Goal: Check status: Check status

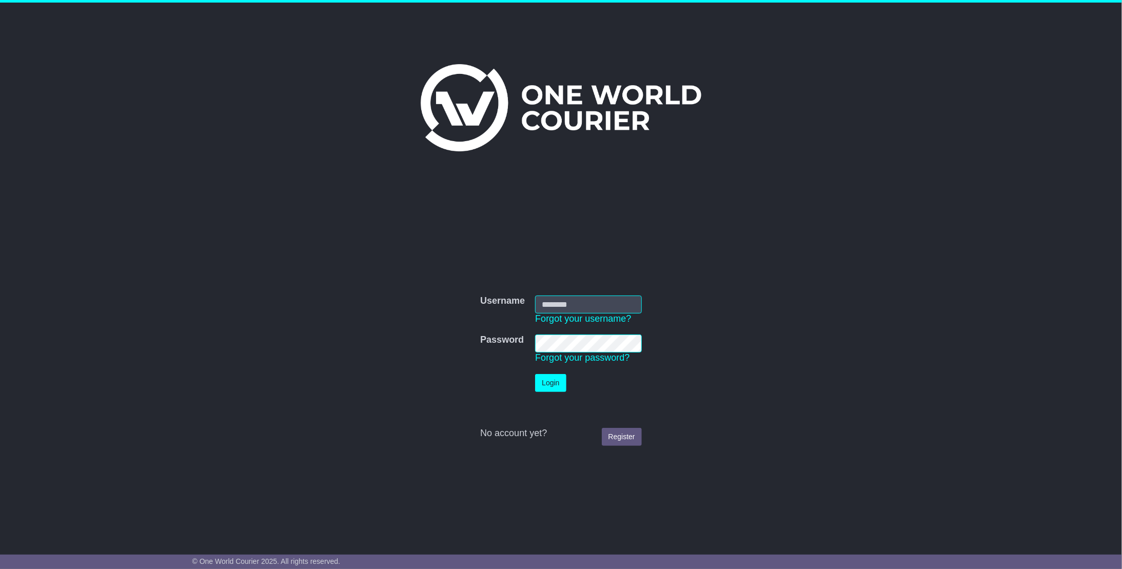
type input "**********"
click at [551, 384] on button "Login" at bounding box center [550, 383] width 31 height 18
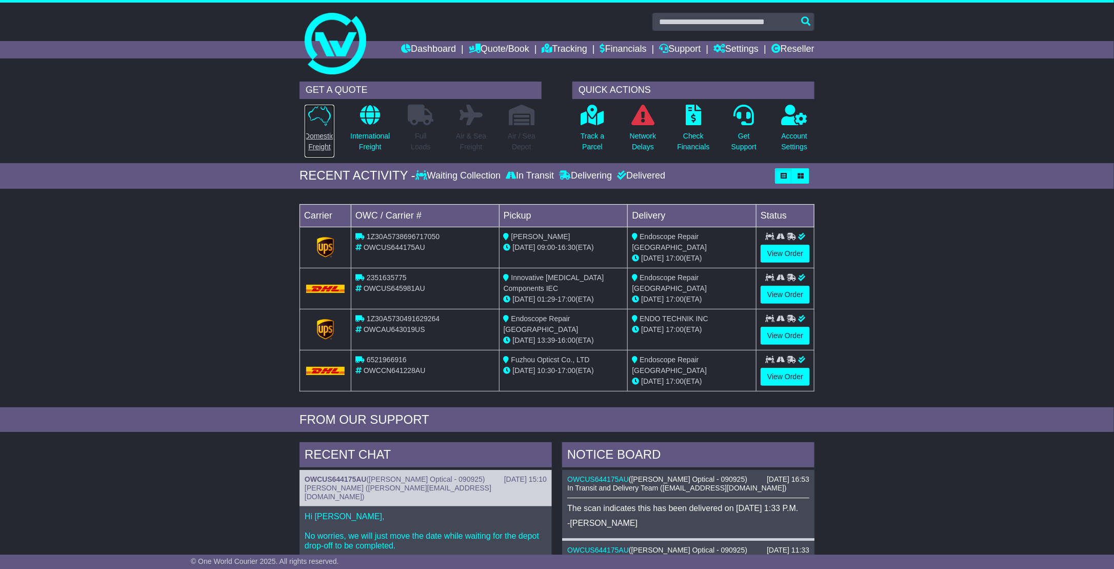
click at [313, 110] on icon at bounding box center [319, 115] width 23 height 21
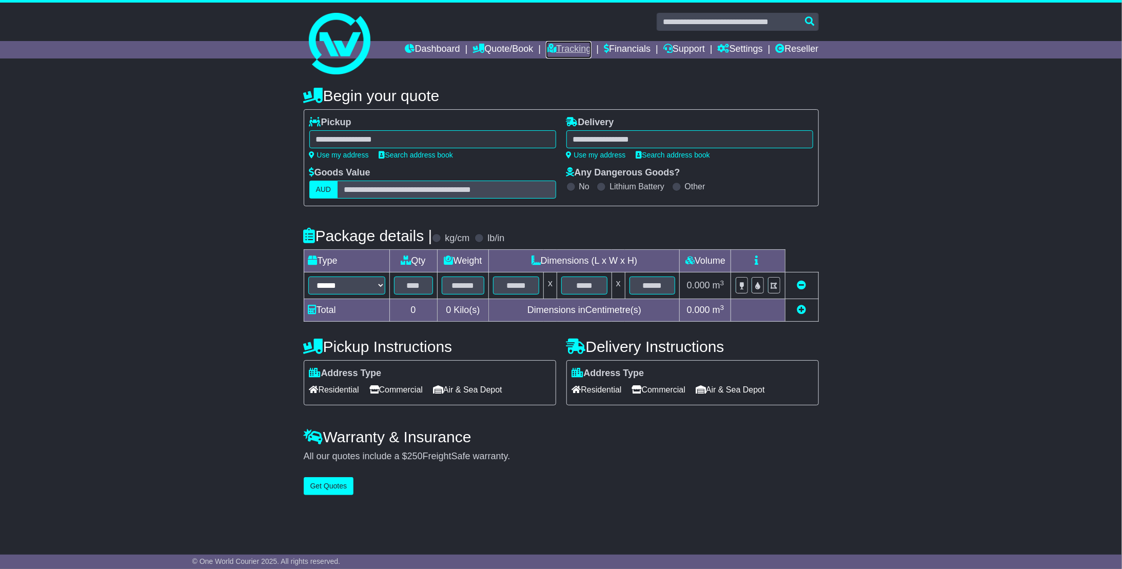
click at [566, 44] on link "Tracking" at bounding box center [568, 49] width 45 height 17
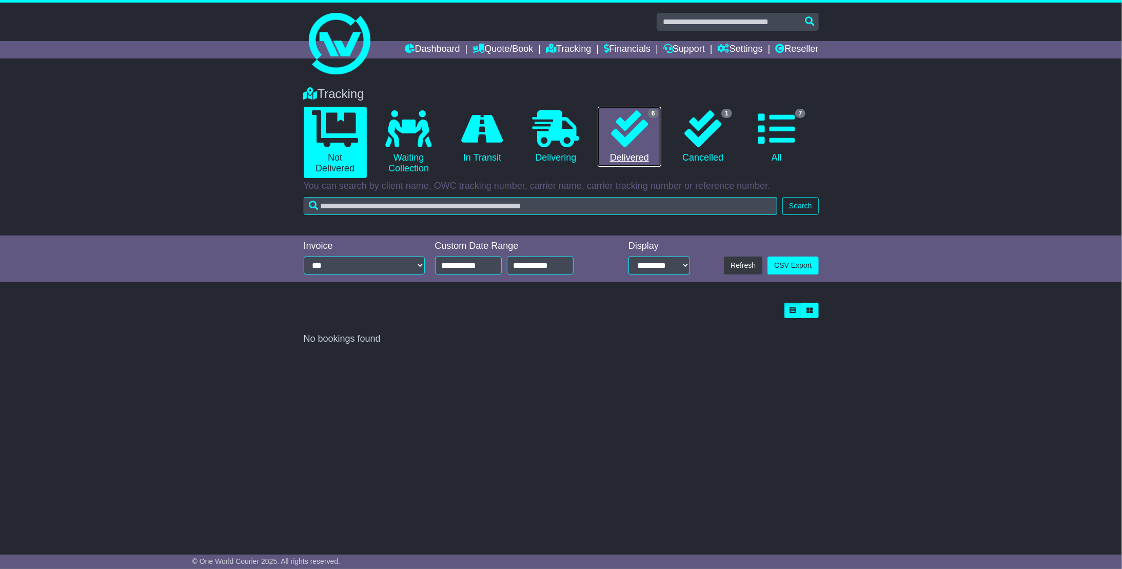
click at [639, 131] on icon at bounding box center [629, 128] width 37 height 37
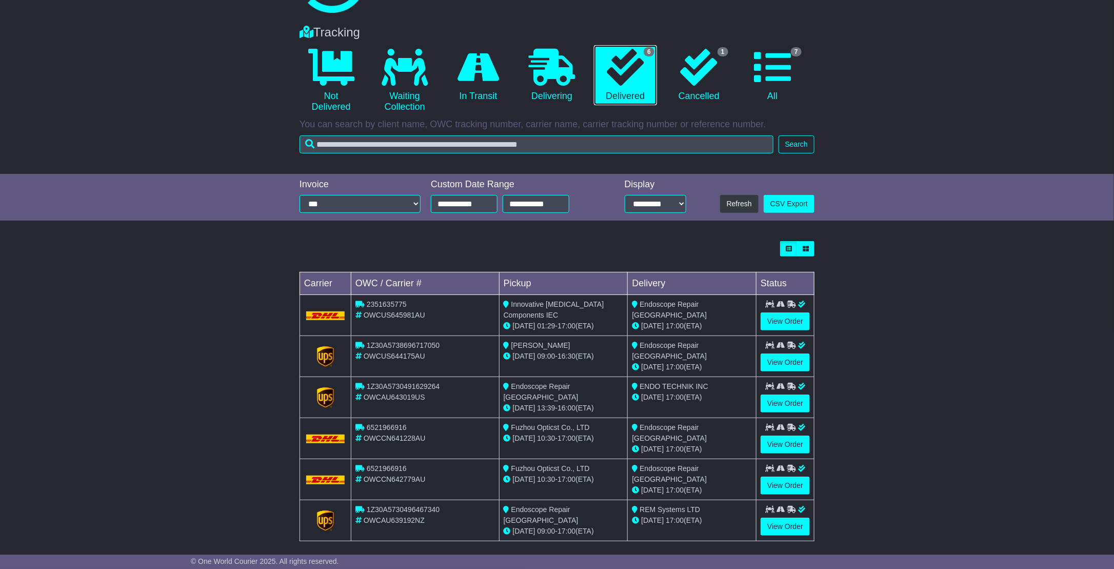
scroll to position [62, 0]
click at [409, 200] on select "**********" at bounding box center [360, 203] width 121 height 18
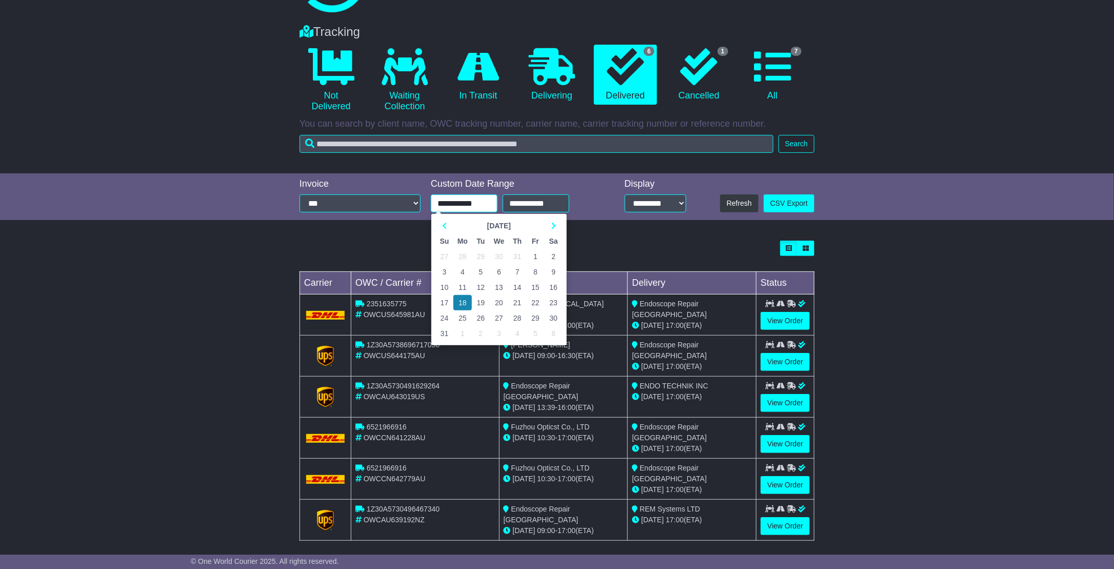
click at [485, 206] on input "**********" at bounding box center [464, 203] width 67 height 18
click at [446, 223] on icon at bounding box center [444, 225] width 5 height 7
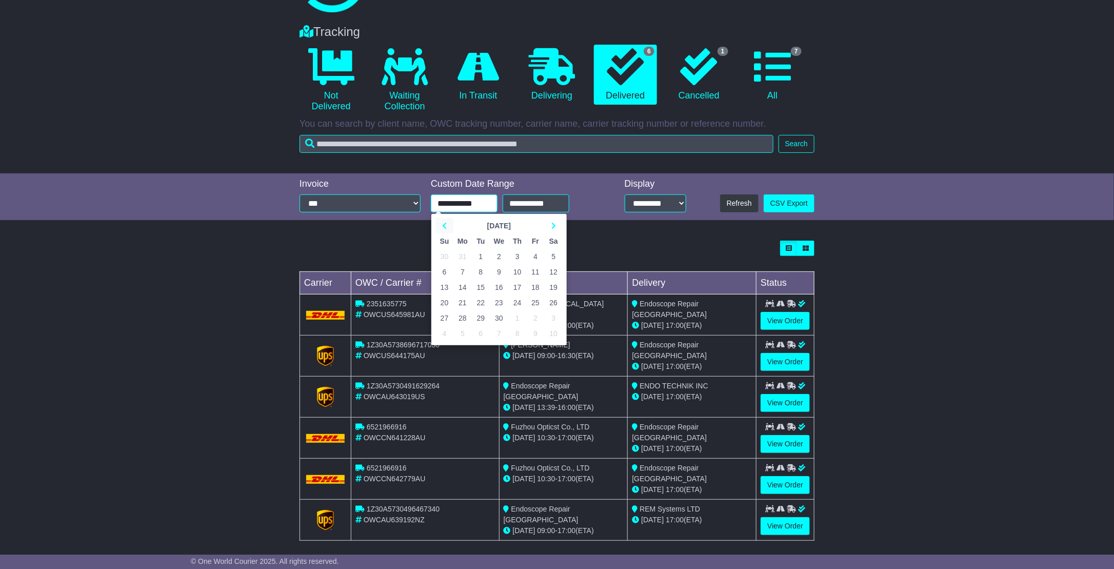
click at [446, 223] on icon at bounding box center [444, 225] width 5 height 7
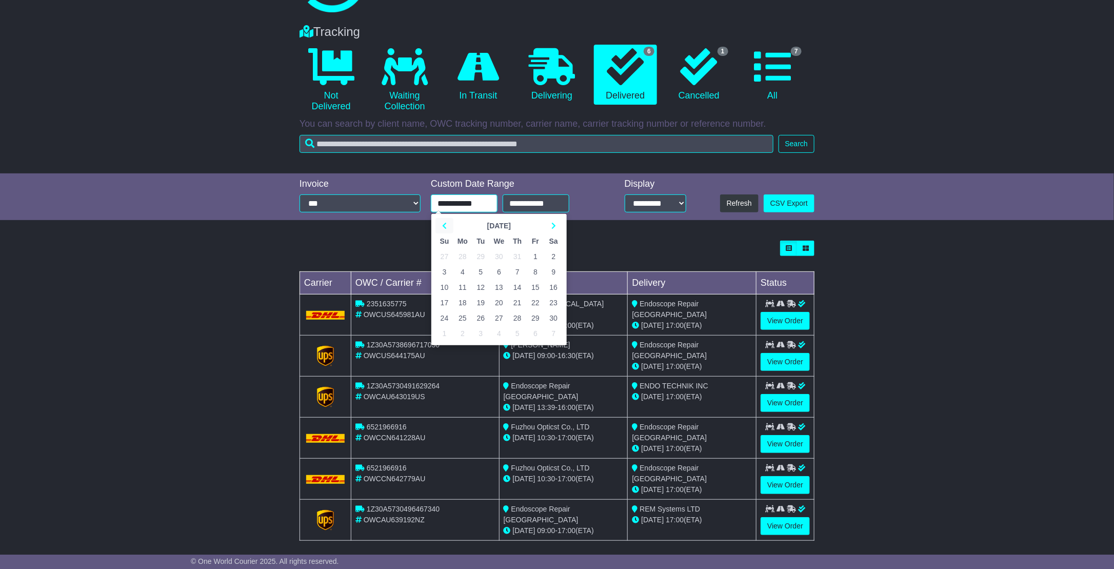
click at [446, 223] on icon at bounding box center [444, 225] width 5 height 7
click at [482, 254] on td "1" at bounding box center [481, 256] width 18 height 15
type input "**********"
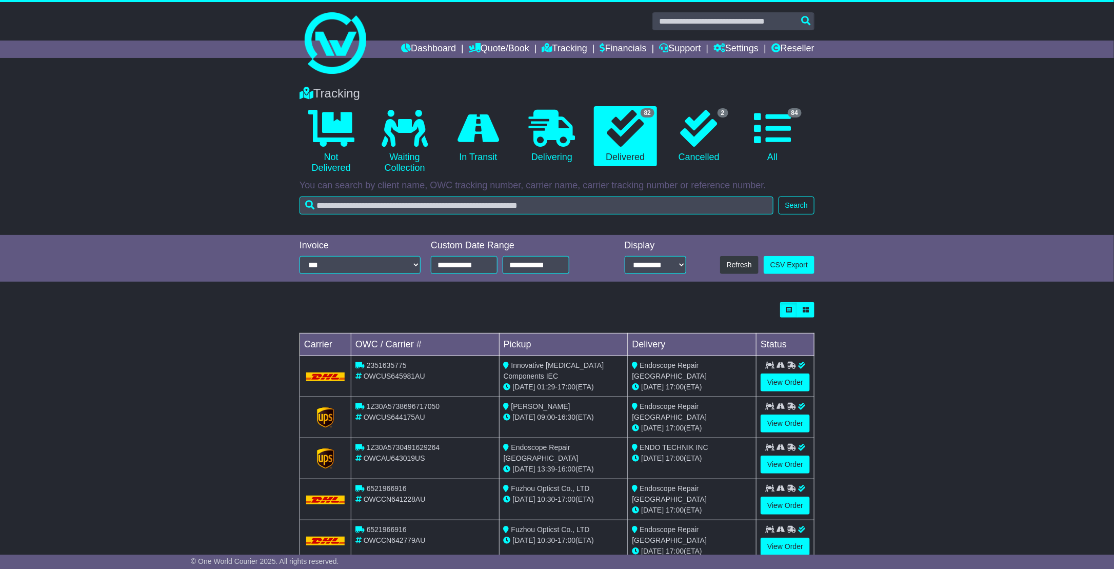
scroll to position [185, 0]
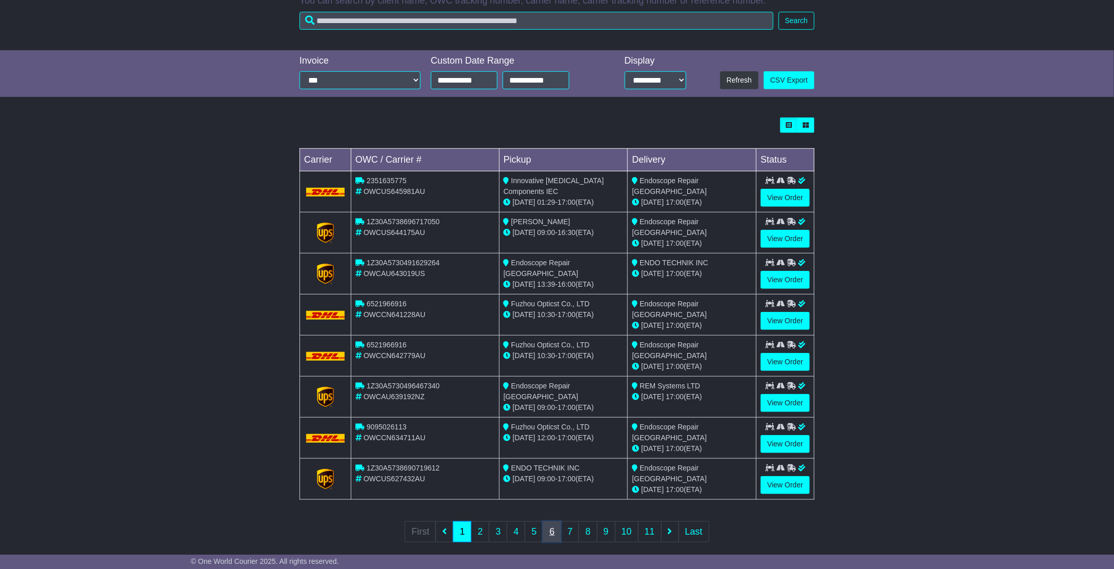
click at [553, 521] on link "6" at bounding box center [552, 531] width 18 height 21
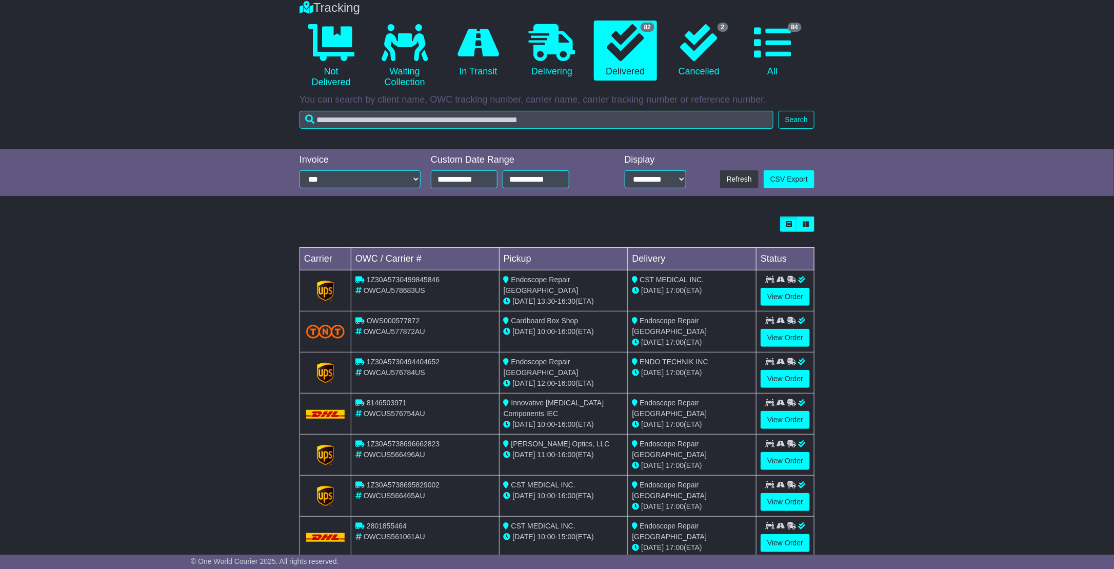
scroll to position [154, 0]
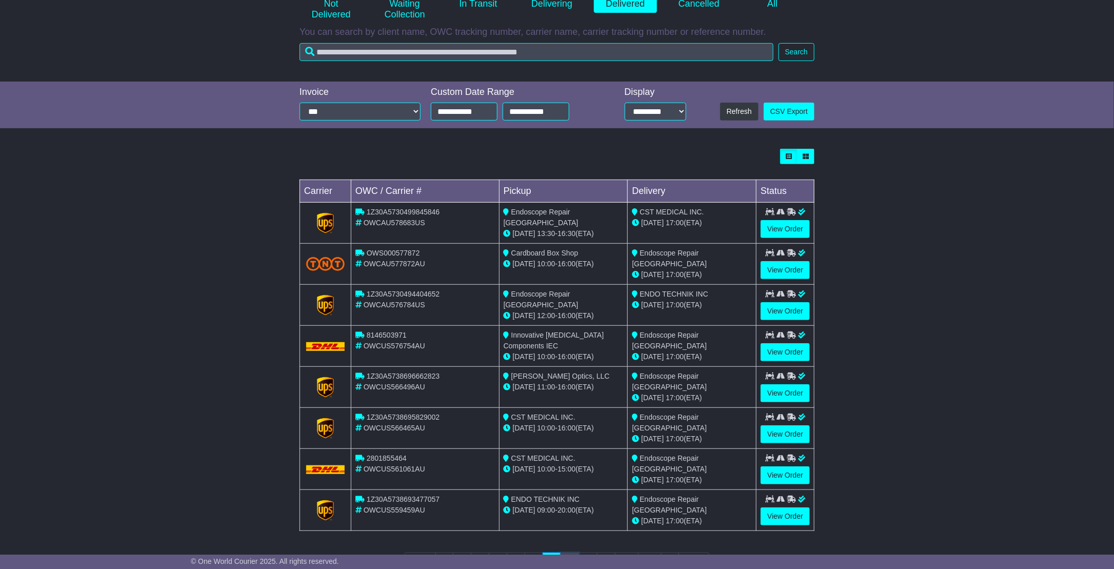
click at [572, 553] on link "7" at bounding box center [570, 563] width 18 height 21
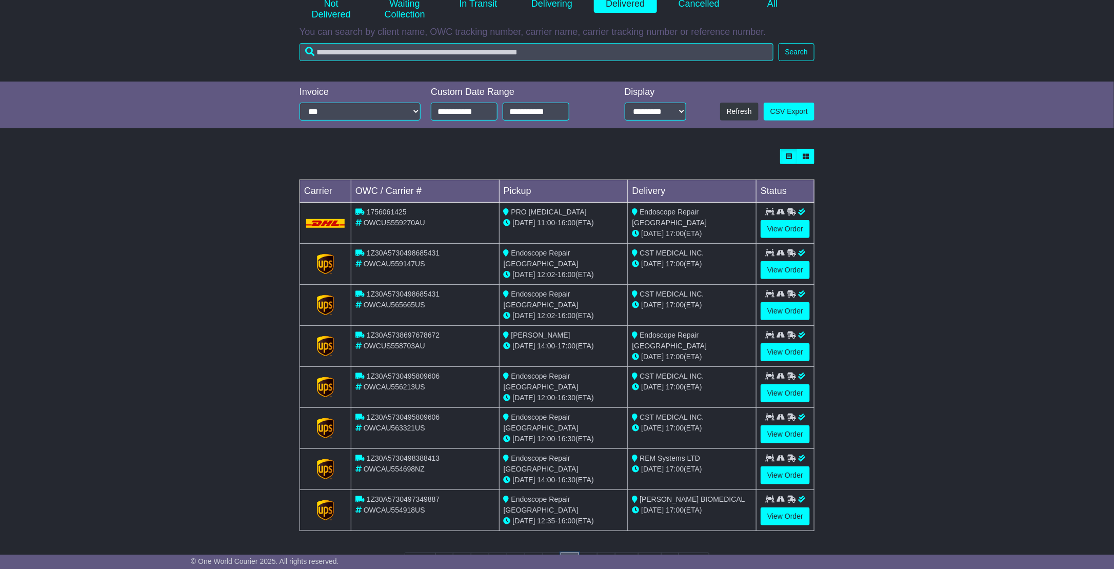
scroll to position [183, 0]
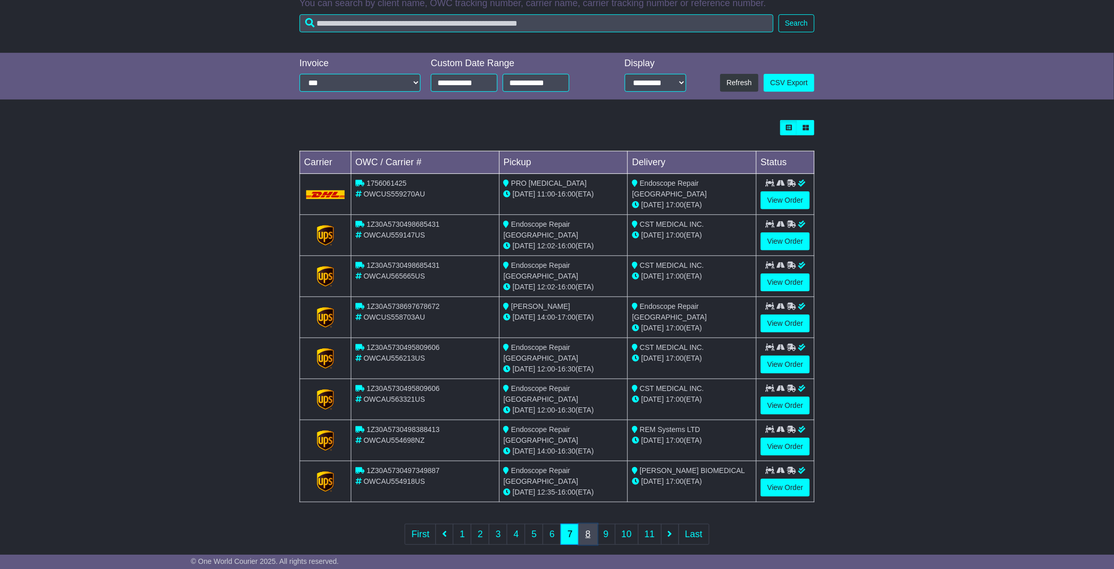
click at [584, 524] on link "8" at bounding box center [588, 534] width 18 height 21
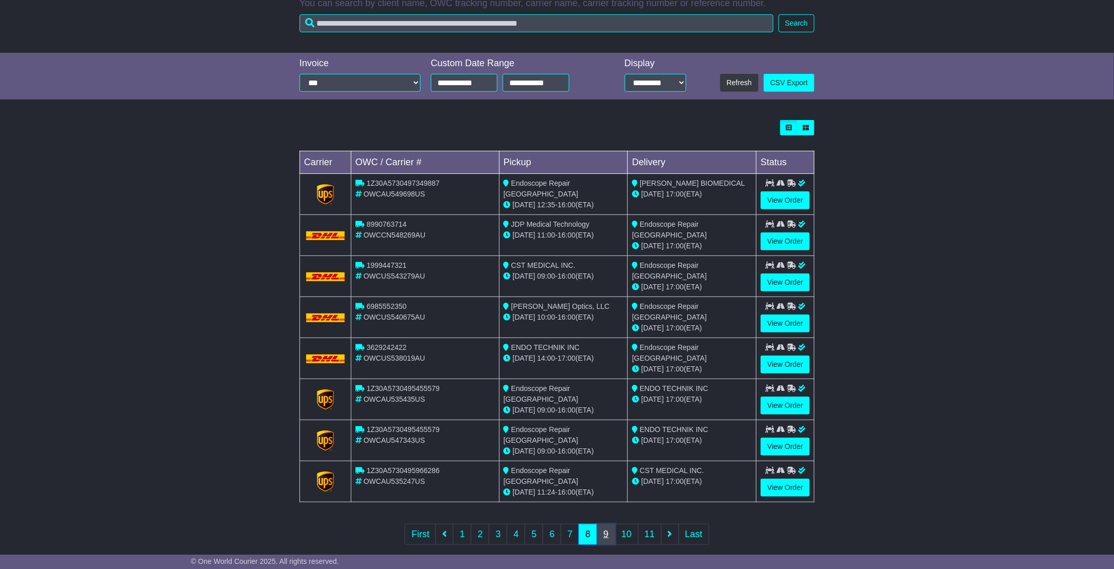
click at [606, 524] on link "9" at bounding box center [606, 534] width 18 height 21
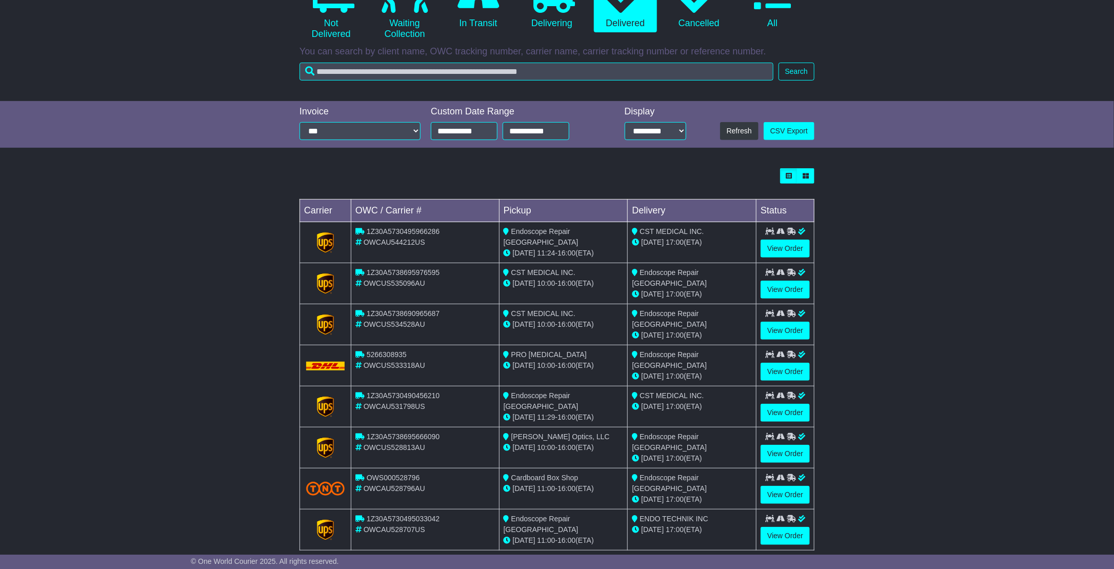
scroll to position [154, 0]
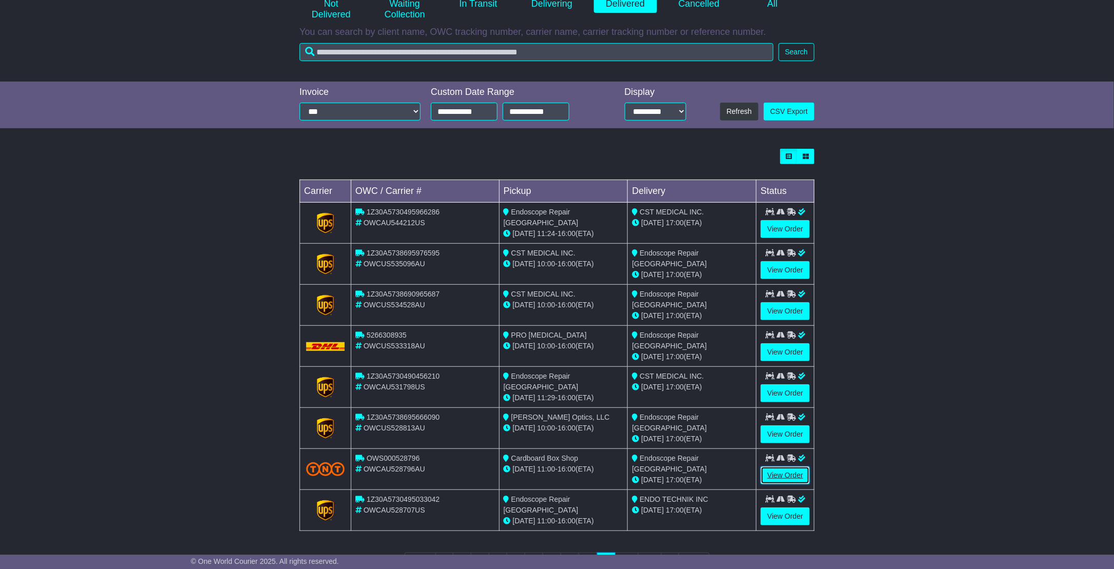
click at [786, 466] on link "View Order" at bounding box center [785, 475] width 49 height 18
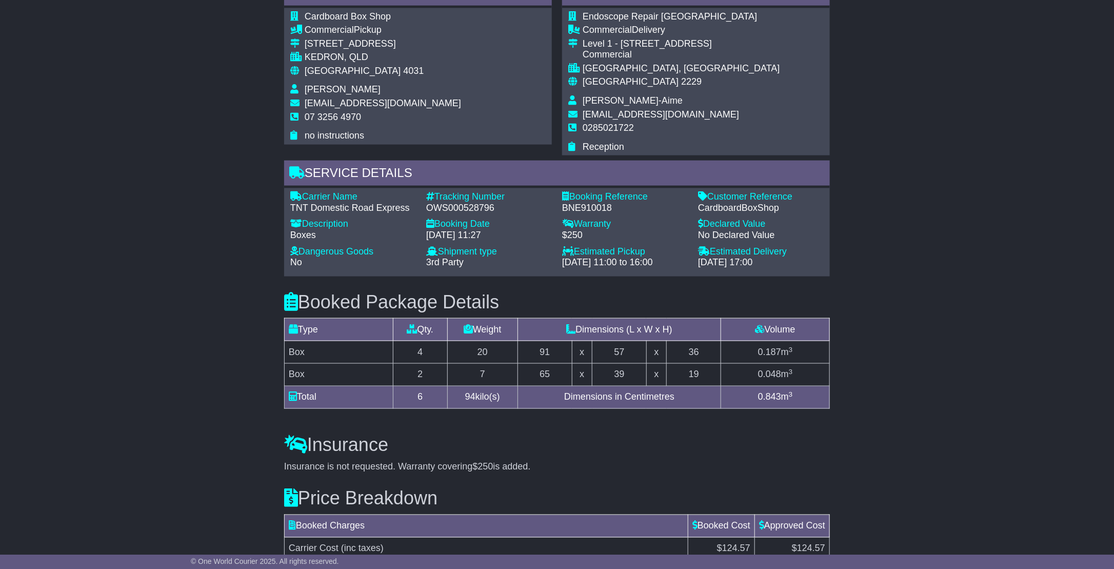
scroll to position [616, 0]
